Goal: Navigation & Orientation: Find specific page/section

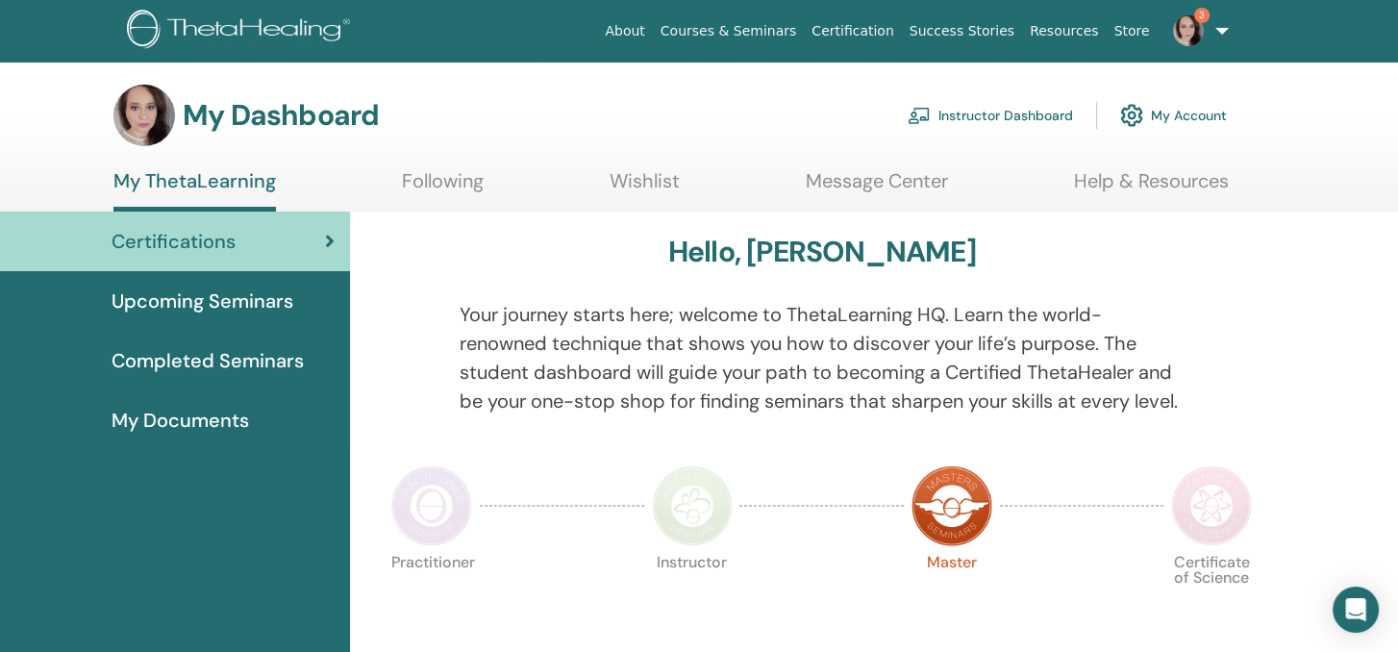
click at [1029, 113] on link "Instructor Dashboard" at bounding box center [990, 115] width 165 height 42
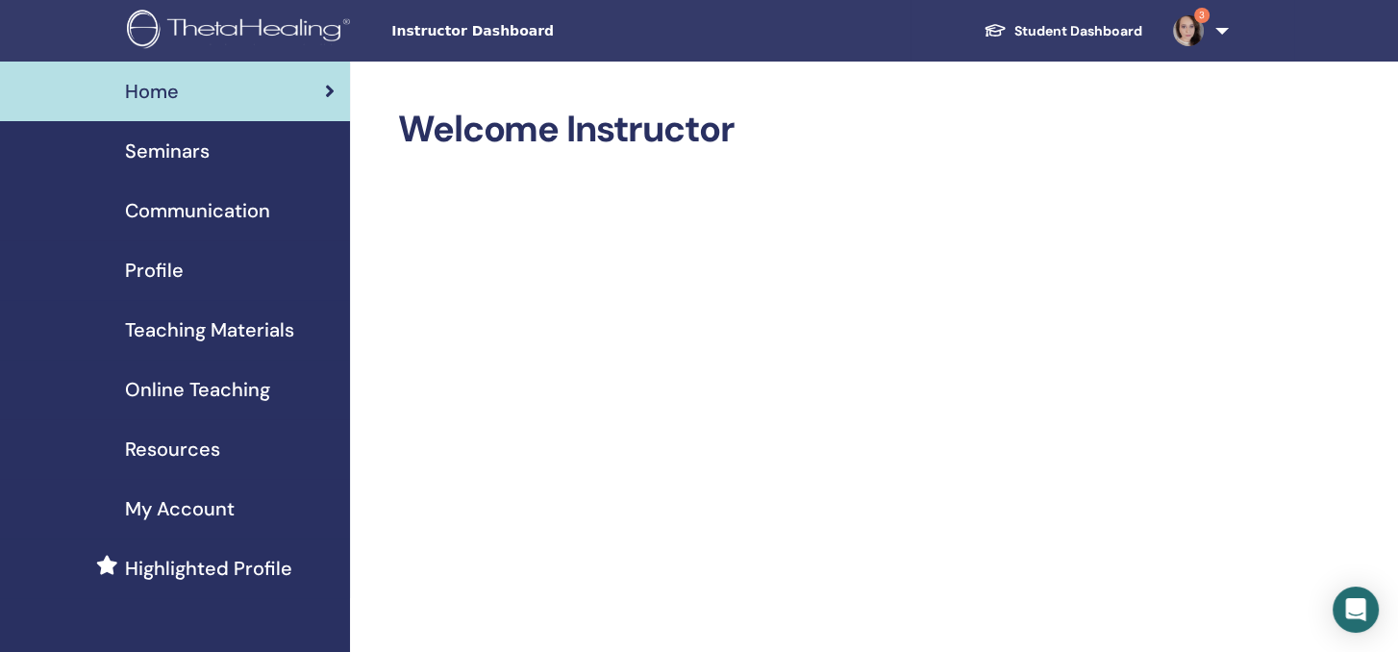
click at [136, 147] on span "Seminars" at bounding box center [167, 151] width 85 height 29
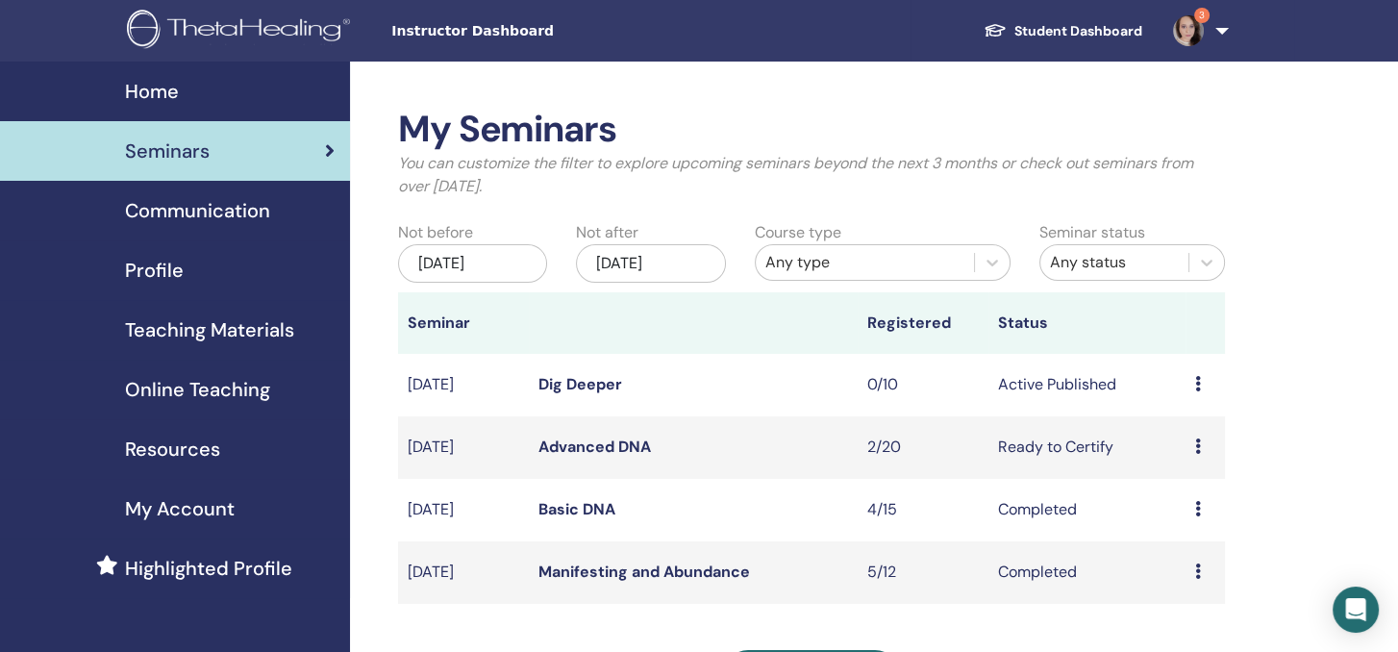
click at [576, 374] on link "Dig Deeper" at bounding box center [580, 384] width 84 height 20
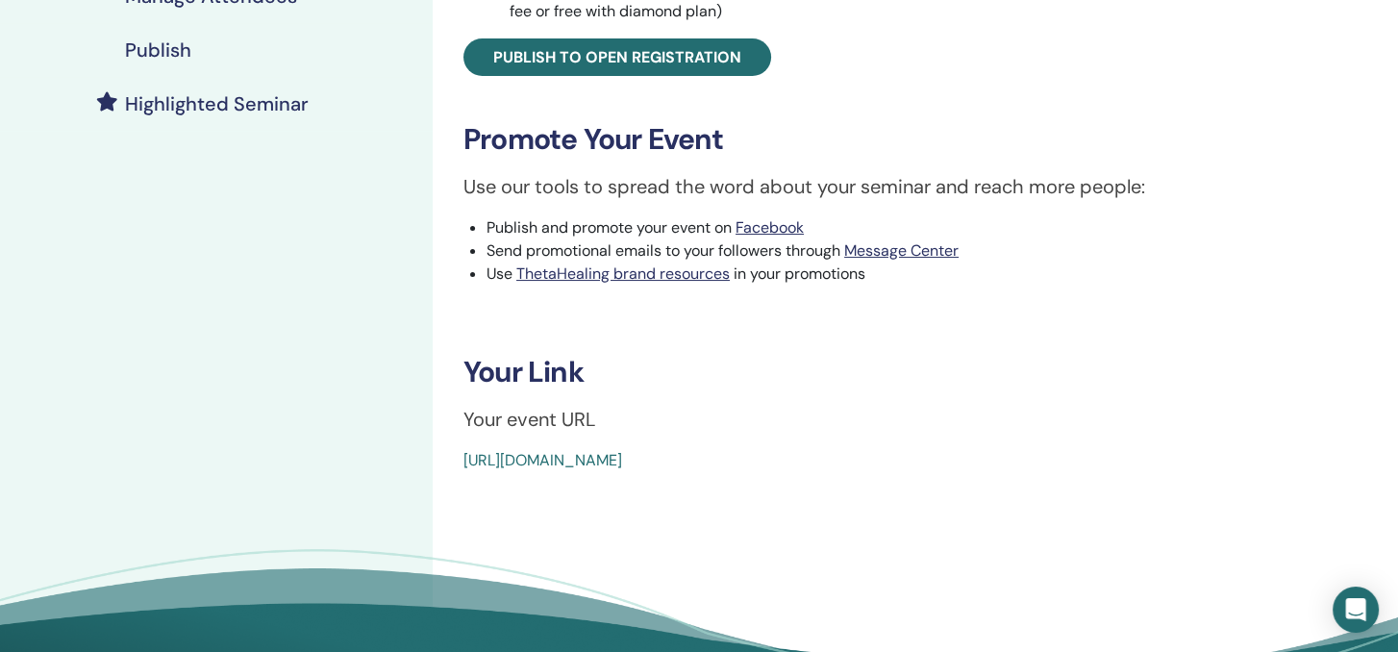
scroll to position [481, 0]
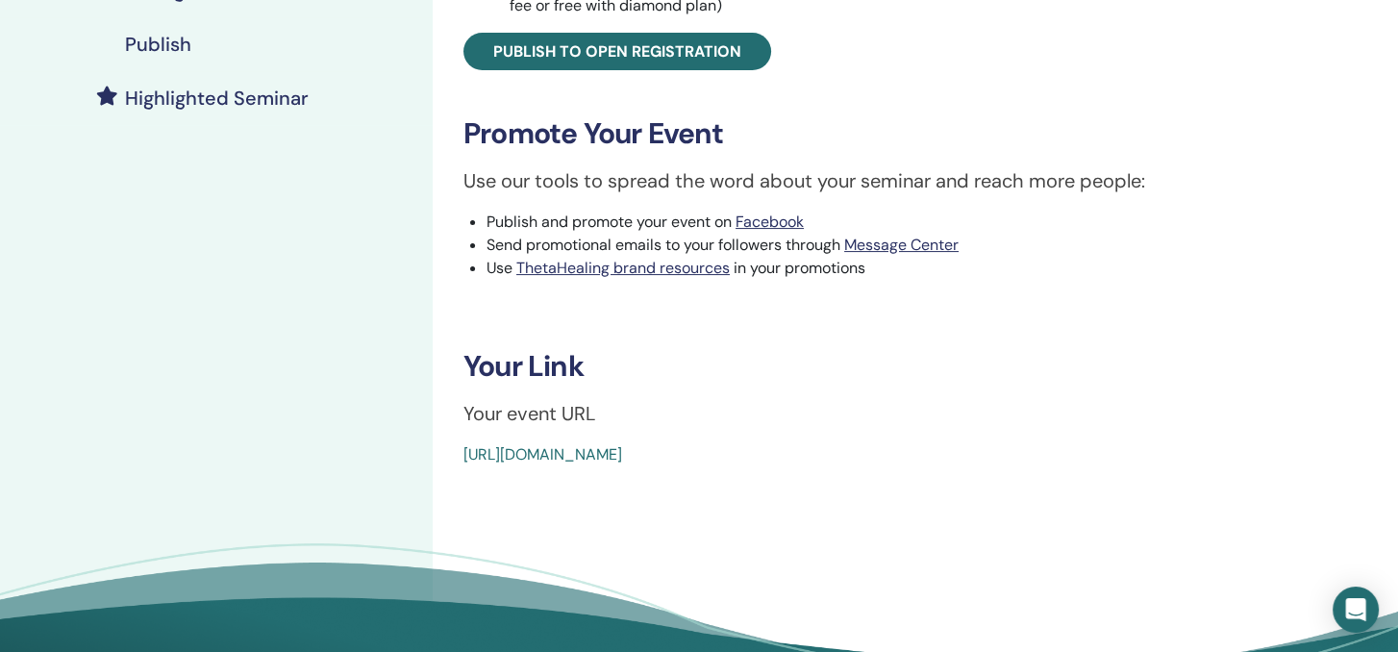
drag, startPoint x: 909, startPoint y: 456, endPoint x: 454, endPoint y: 451, distance: 455.7
click at [454, 451] on div "Dig Deeper Event Type In-Person Event Status Active Published Registrations 0/1…" at bounding box center [898, 46] width 909 height 839
copy link "[URL][DOMAIN_NAME]"
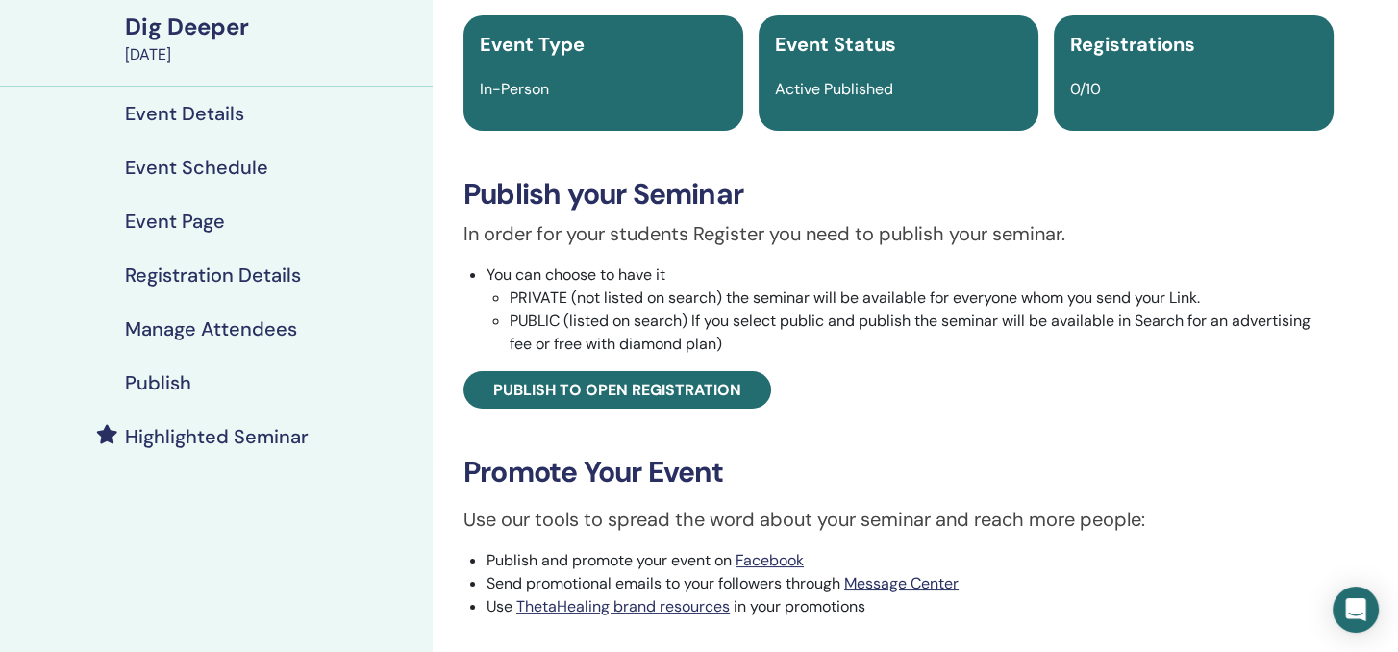
scroll to position [0, 0]
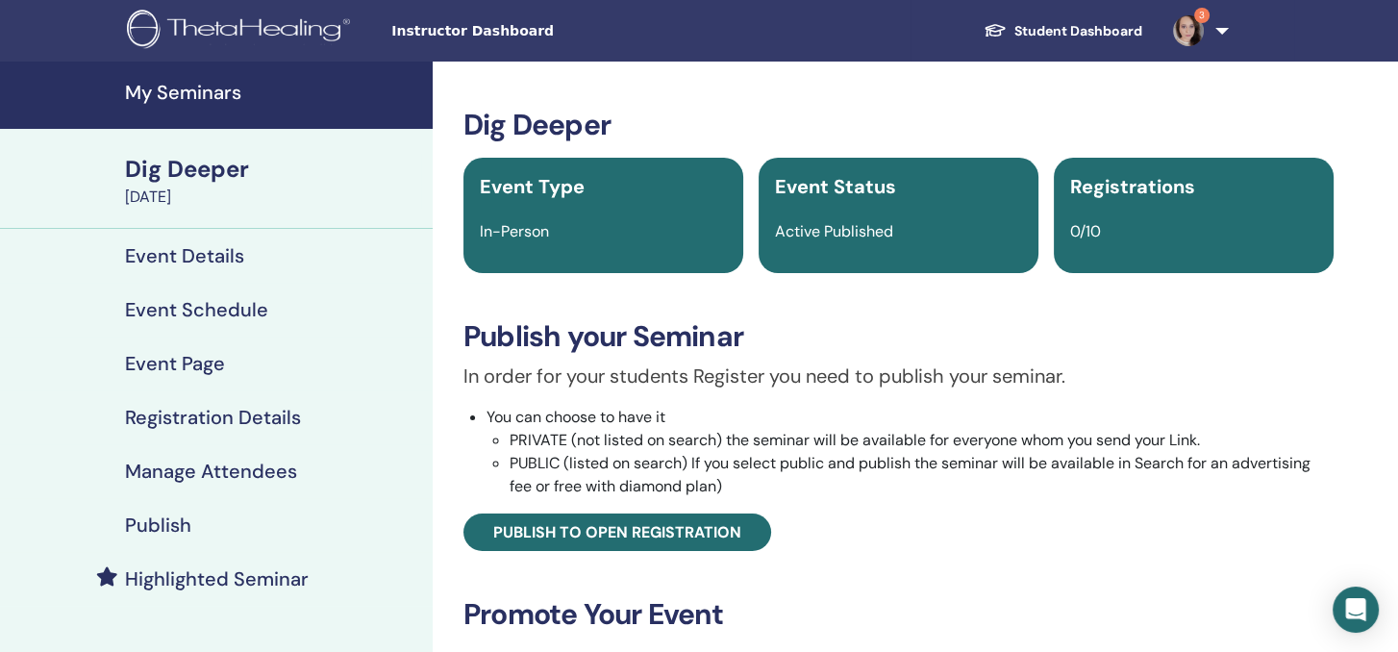
click at [175, 97] on h4 "My Seminars" at bounding box center [273, 92] width 296 height 23
